Goal: Navigation & Orientation: Find specific page/section

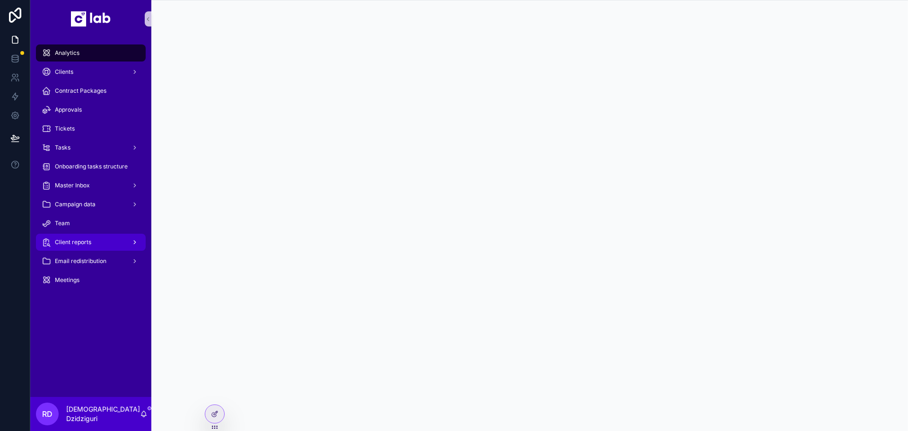
click at [90, 247] on div "Client reports" at bounding box center [91, 242] width 98 height 15
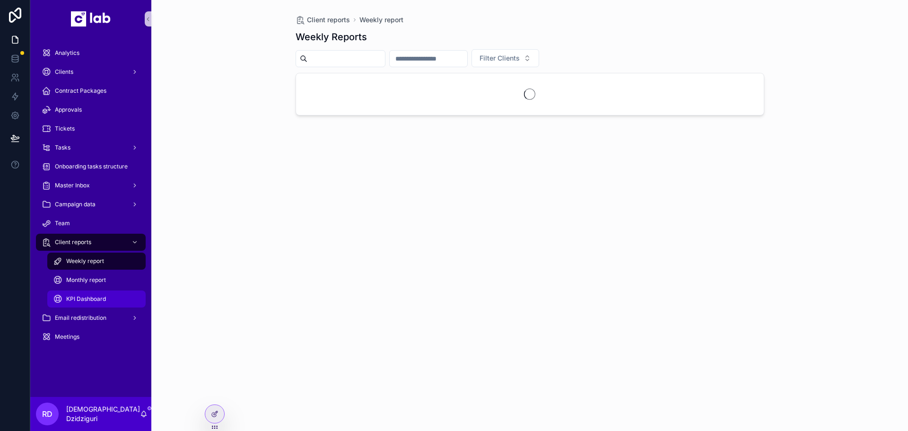
click at [101, 298] on span "KPI Dashboard" at bounding box center [86, 299] width 40 height 8
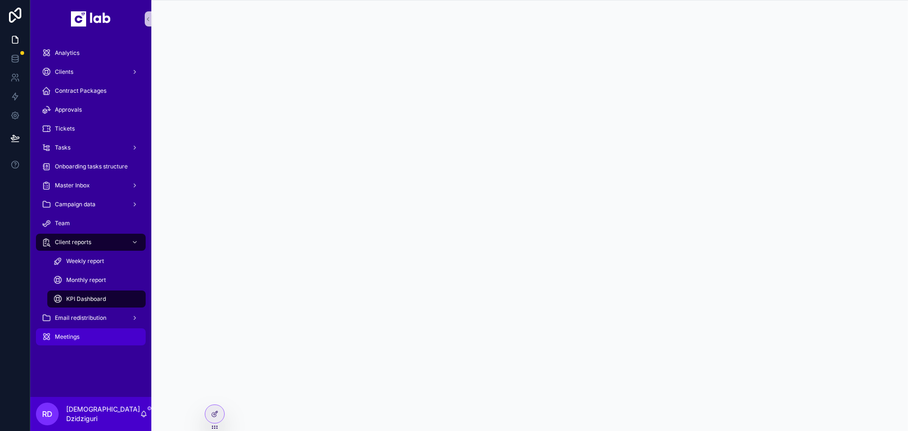
click at [87, 332] on div "Meetings" at bounding box center [91, 336] width 98 height 15
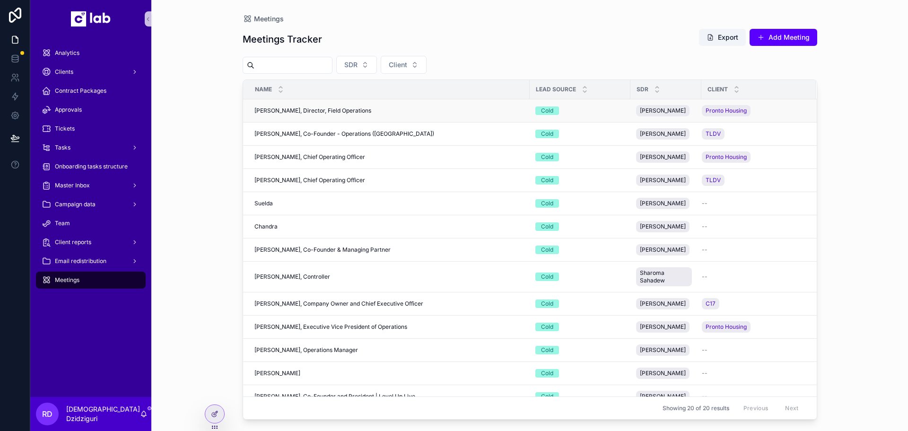
click at [300, 111] on span "[PERSON_NAME], Director, Field Operations" at bounding box center [313, 111] width 117 height 8
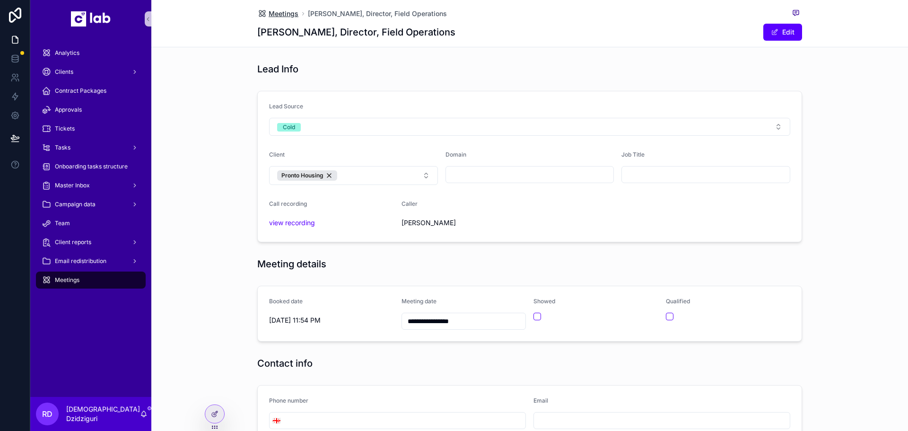
click at [277, 10] on span "Meetings" at bounding box center [284, 13] width 30 height 9
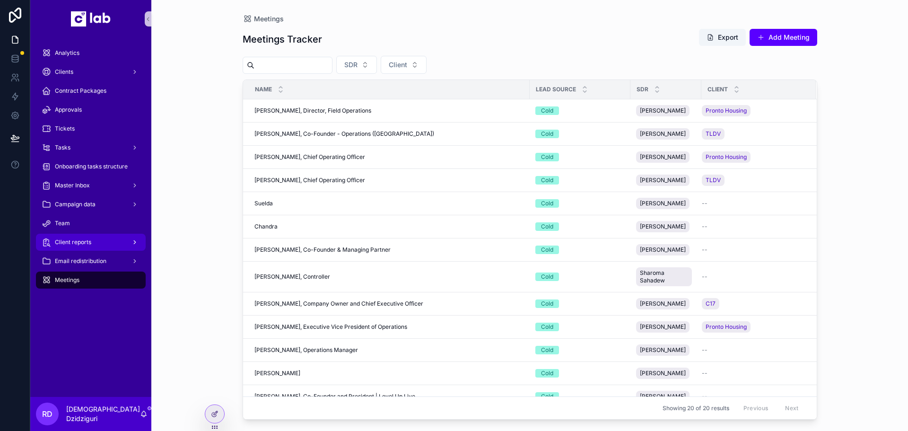
click at [91, 247] on div "Client reports" at bounding box center [91, 242] width 98 height 15
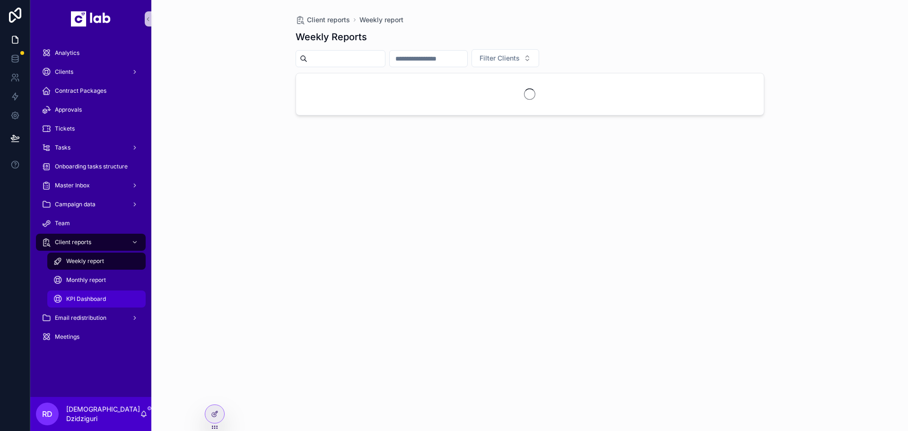
click at [75, 303] on div "KPI Dashboard" at bounding box center [96, 298] width 87 height 15
